Goal: Information Seeking & Learning: Understand process/instructions

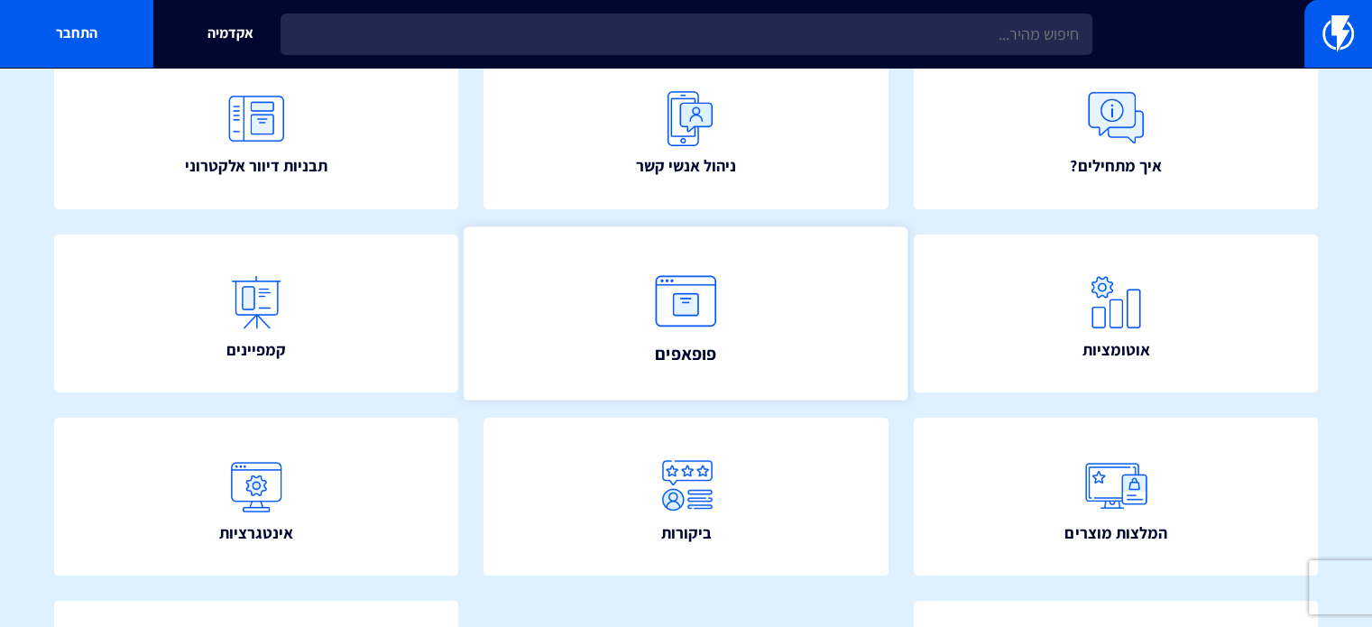
scroll to position [250, 0]
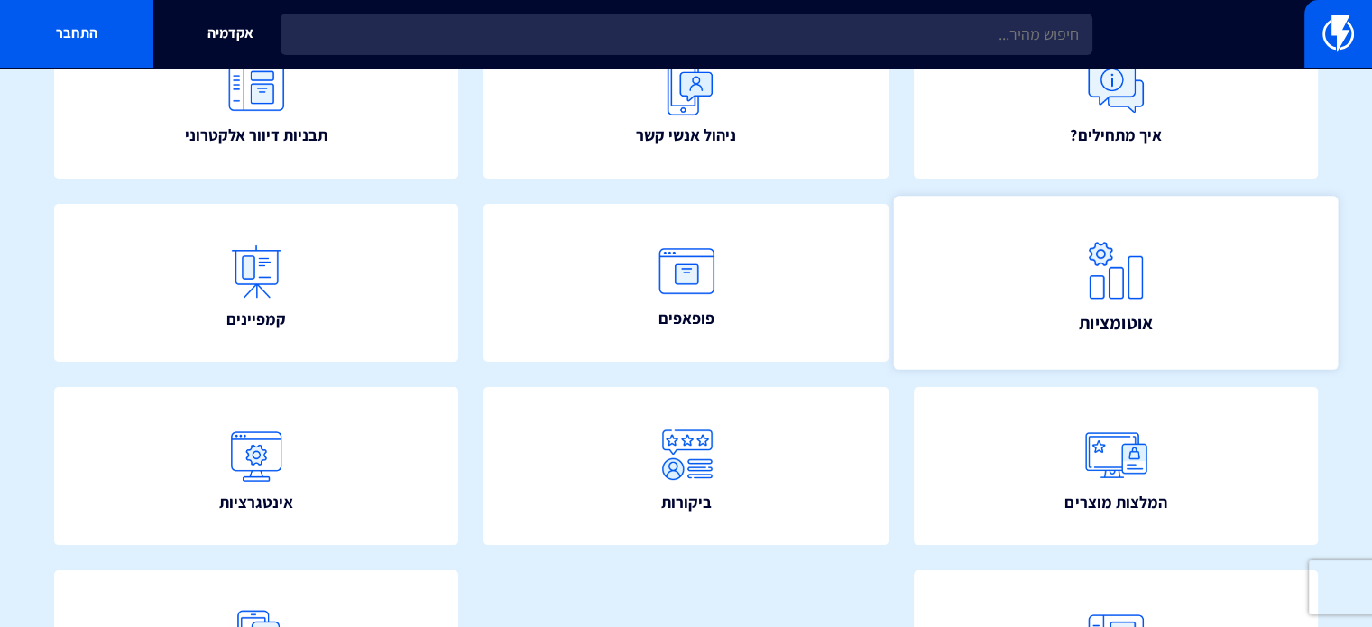
click at [1025, 284] on link "אוטומציות" at bounding box center [1115, 283] width 445 height 174
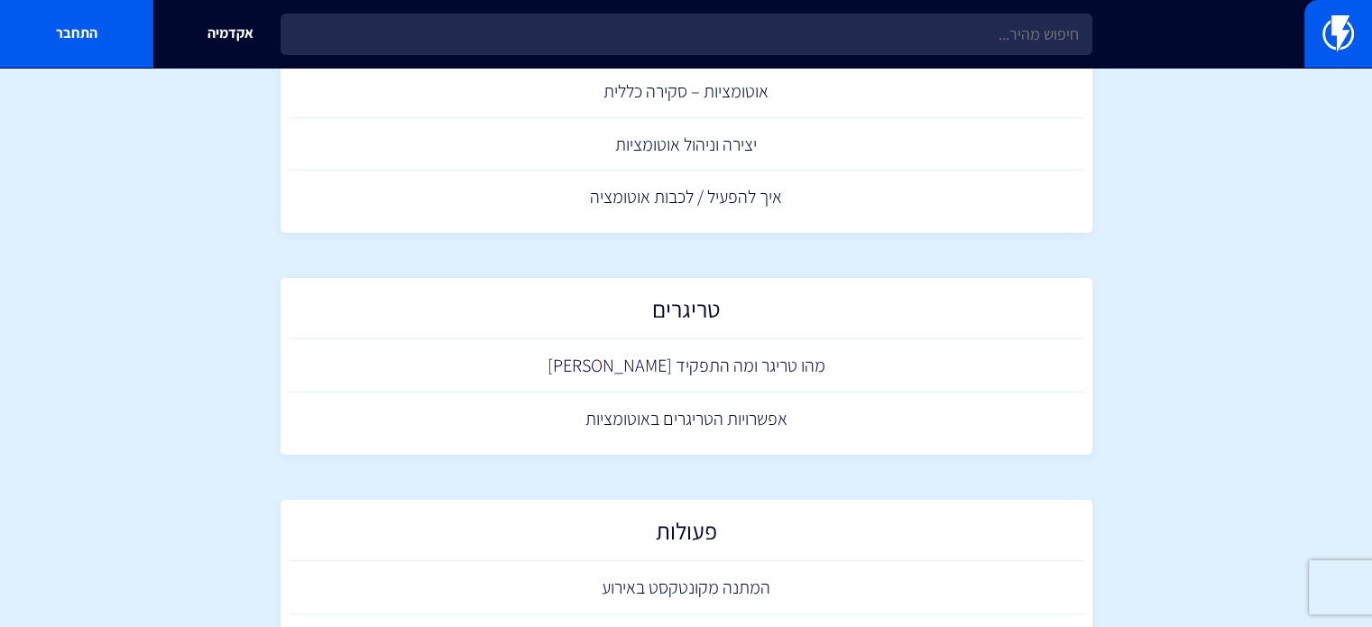
scroll to position [90, 0]
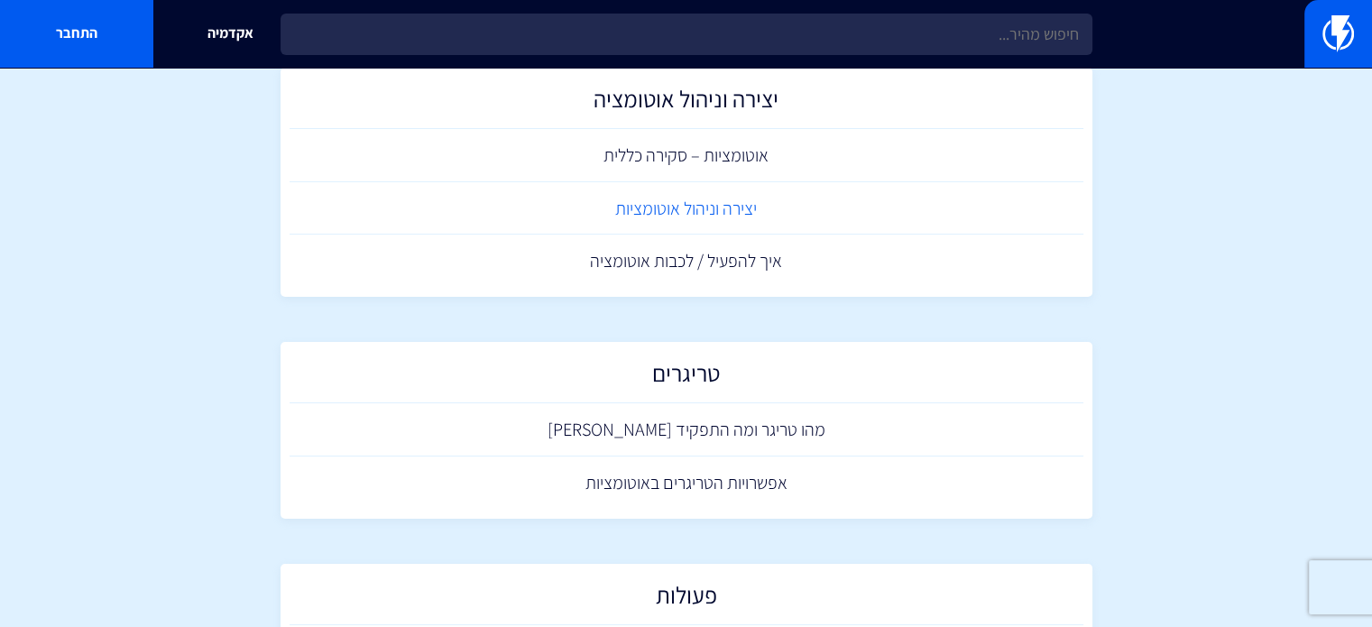
click at [687, 216] on link "יצירה וניהול אוטומציות" at bounding box center [687, 208] width 794 height 53
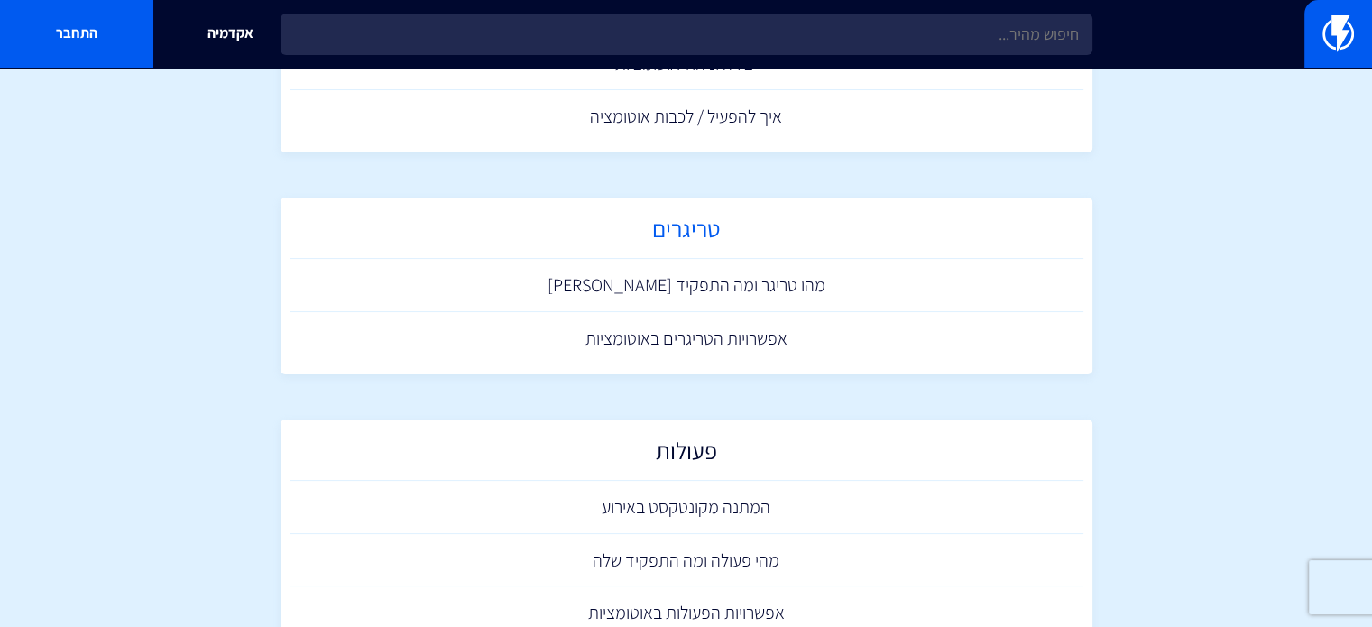
scroll to position [361, 0]
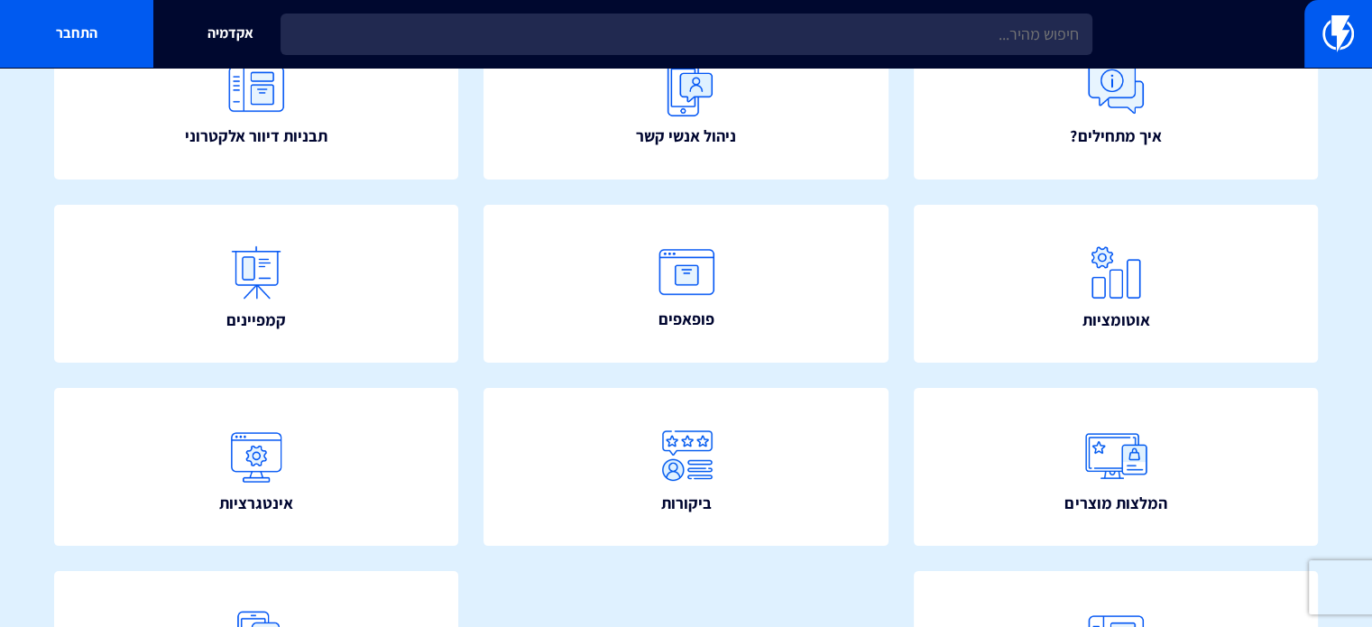
click at [703, 191] on div "איך מתחילים? ניהול אנשי קשר תבניות דיוור אלקטרוני" at bounding box center [686, 389] width 1372 height 842
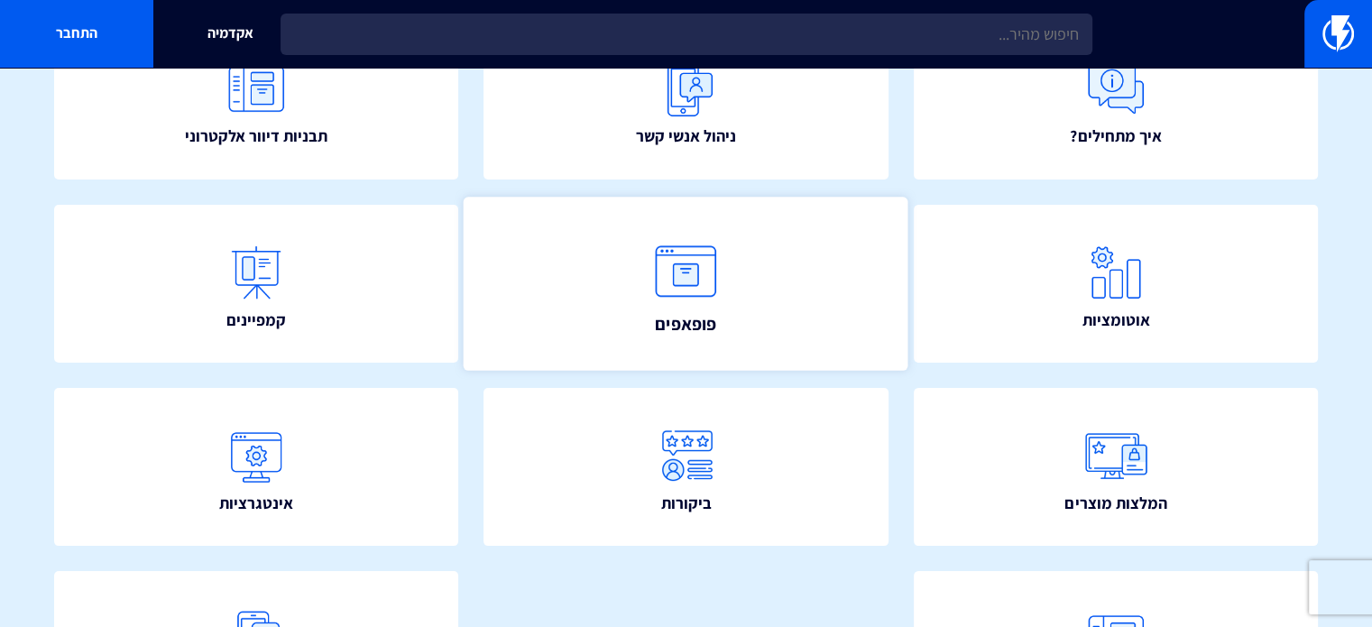
click at [670, 290] on img at bounding box center [686, 270] width 79 height 79
